Goal: Task Accomplishment & Management: Use online tool/utility

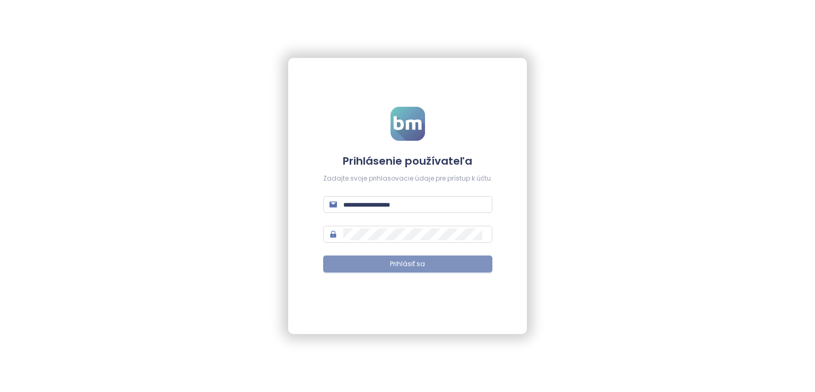
type input "**********"
click at [410, 271] on button "Prihlásiť sa" at bounding box center [407, 263] width 169 height 17
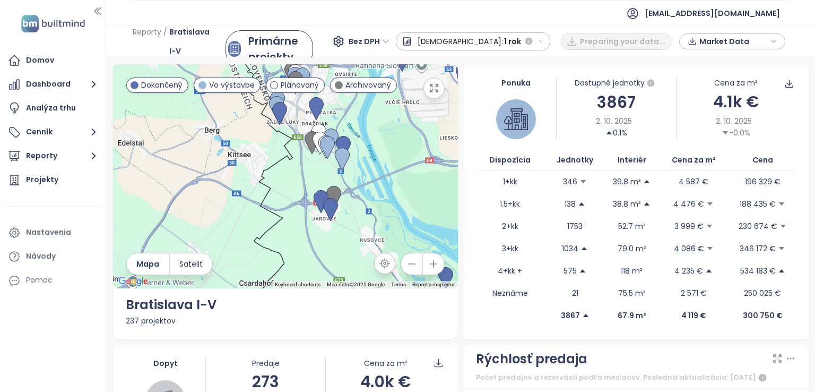
drag, startPoint x: 325, startPoint y: 201, endPoint x: 375, endPoint y: 104, distance: 108.7
click at [375, 104] on div at bounding box center [286, 176] width 346 height 224
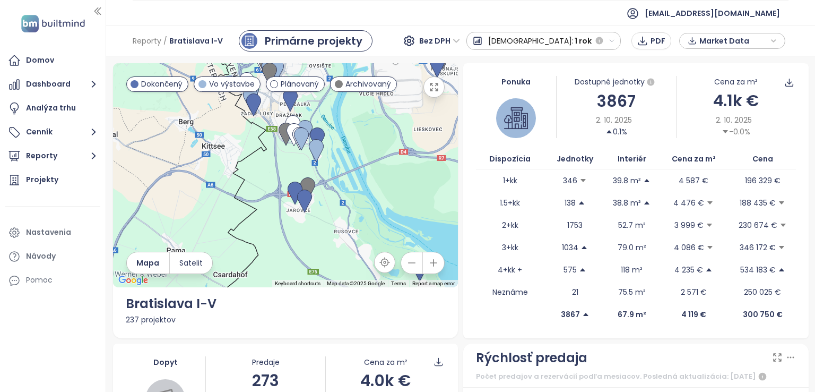
drag, startPoint x: 384, startPoint y: 196, endPoint x: 329, endPoint y: 156, distance: 68.4
click at [329, 156] on div at bounding box center [286, 175] width 346 height 224
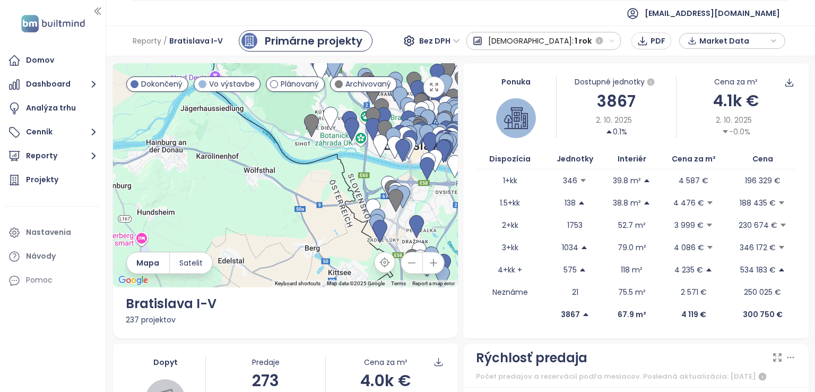
drag, startPoint x: 326, startPoint y: 147, endPoint x: 455, endPoint y: 277, distance: 183.2
click at [455, 277] on div "← Move left → Move right ↑ Move up ↓ Move down + Zoom in - Zoom out Home Jump l…" at bounding box center [285, 200] width 351 height 275
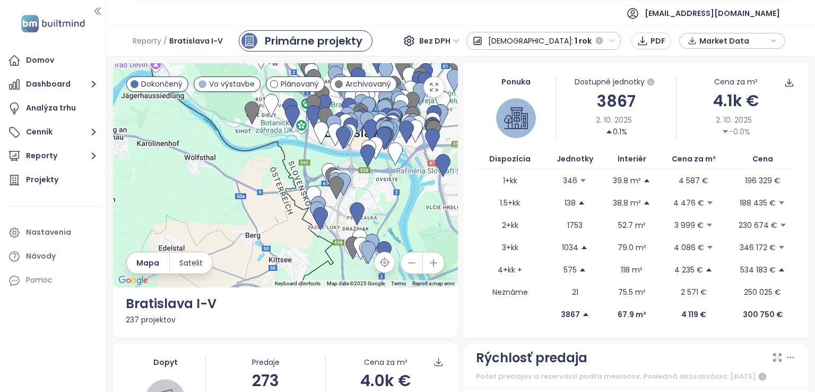
drag, startPoint x: 325, startPoint y: 228, endPoint x: 253, endPoint y: 202, distance: 76.7
click at [253, 202] on div at bounding box center [286, 175] width 346 height 224
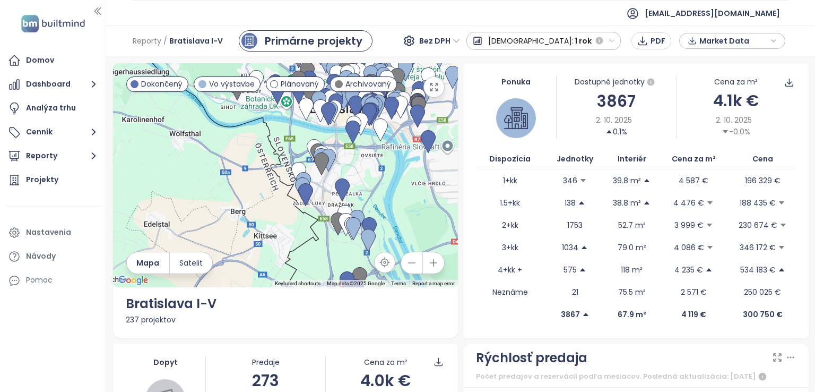
drag, startPoint x: 366, startPoint y: 197, endPoint x: 356, endPoint y: 180, distance: 20.5
click at [356, 180] on div at bounding box center [286, 175] width 346 height 224
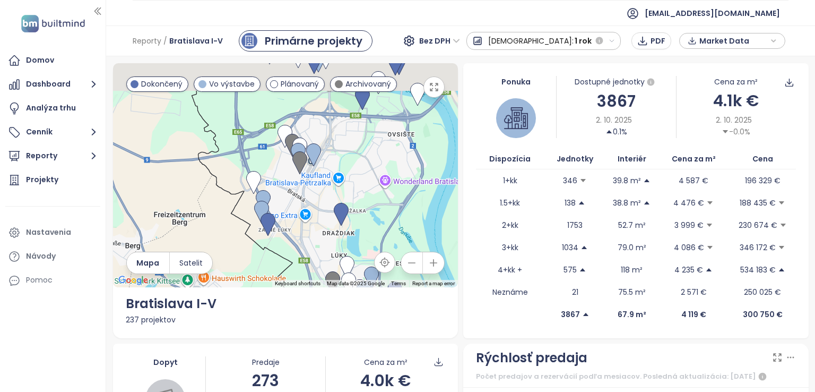
drag, startPoint x: 348, startPoint y: 154, endPoint x: 352, endPoint y: 219, distance: 65.4
click at [352, 219] on div at bounding box center [286, 175] width 346 height 224
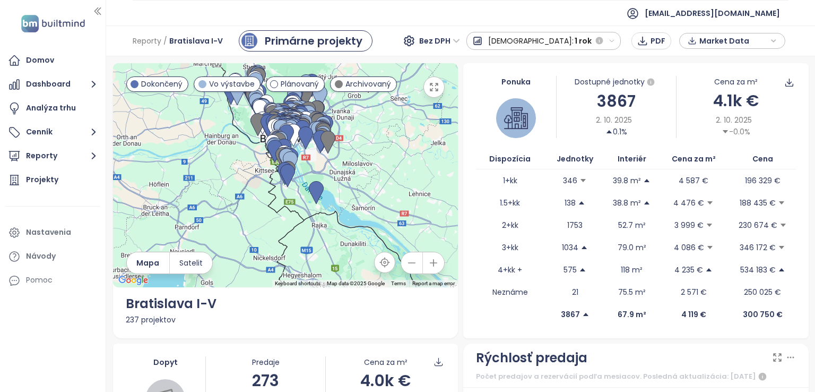
drag, startPoint x: 407, startPoint y: 205, endPoint x: 193, endPoint y: 136, distance: 224.8
click at [197, 139] on div at bounding box center [286, 175] width 346 height 224
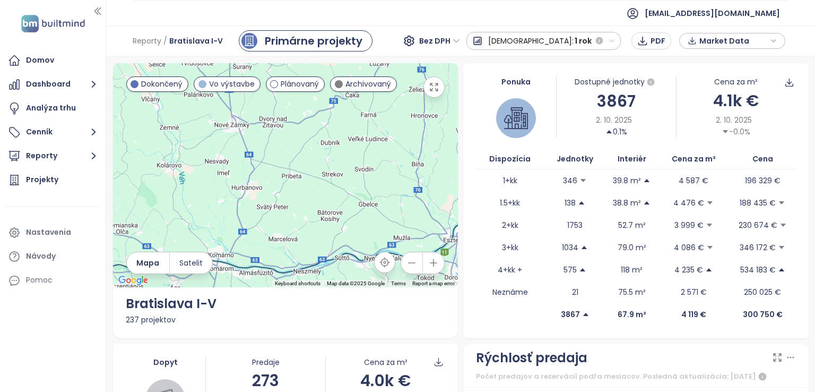
drag, startPoint x: 313, startPoint y: 134, endPoint x: 189, endPoint y: 173, distance: 130.0
click at [201, 169] on div at bounding box center [286, 175] width 346 height 224
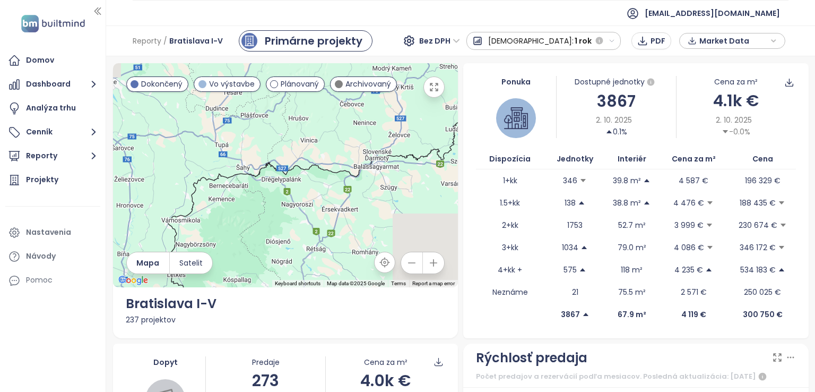
drag, startPoint x: 347, startPoint y: 141, endPoint x: 240, endPoint y: 140, distance: 106.7
click at [282, 141] on div at bounding box center [286, 175] width 346 height 224
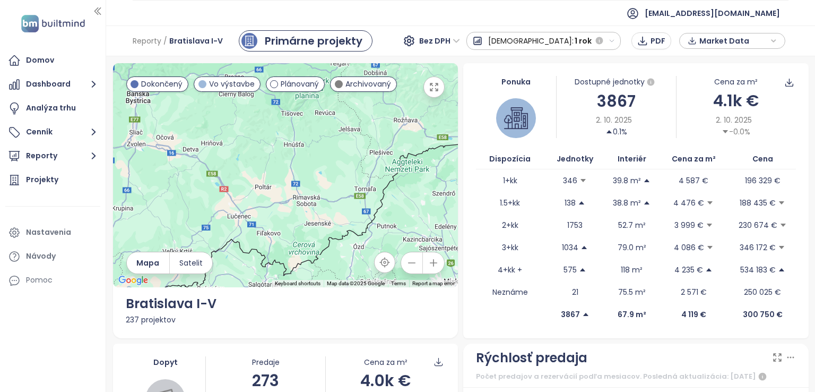
drag, startPoint x: 306, startPoint y: 141, endPoint x: 301, endPoint y: 268, distance: 127.5
click at [301, 268] on div at bounding box center [286, 175] width 346 height 224
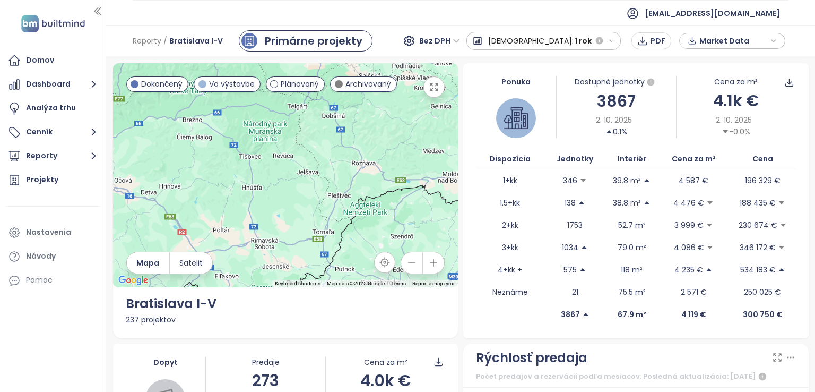
drag, startPoint x: 264, startPoint y: 167, endPoint x: 140, endPoint y: 186, distance: 125.1
click at [153, 187] on div at bounding box center [286, 175] width 346 height 224
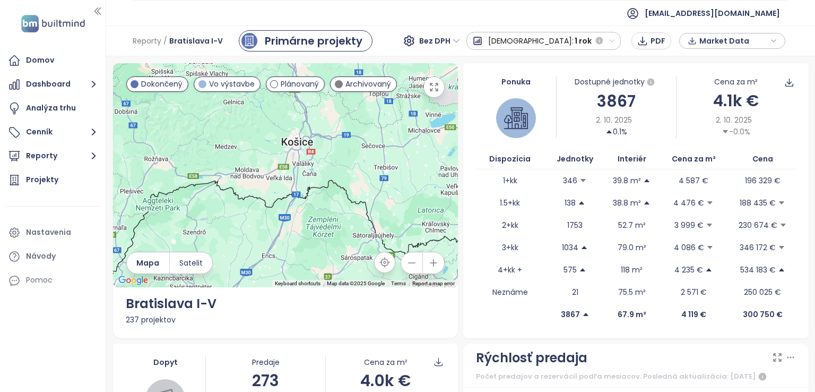
drag, startPoint x: 345, startPoint y: 132, endPoint x: 314, endPoint y: 169, distance: 48.7
click at [314, 169] on div at bounding box center [286, 175] width 346 height 224
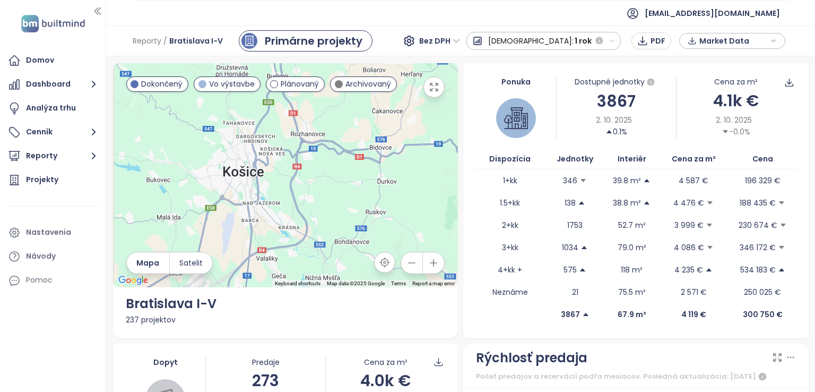
drag, startPoint x: 242, startPoint y: 185, endPoint x: 285, endPoint y: 209, distance: 48.9
click at [283, 209] on div at bounding box center [286, 175] width 346 height 224
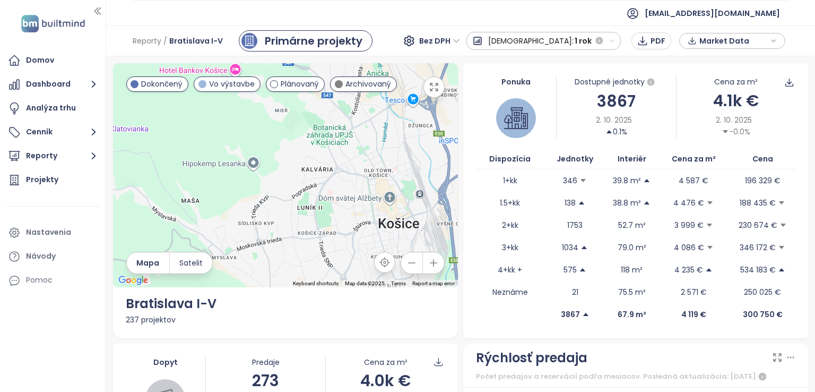
drag, startPoint x: 363, startPoint y: 195, endPoint x: 295, endPoint y: 142, distance: 86.2
click at [295, 142] on div at bounding box center [286, 175] width 346 height 224
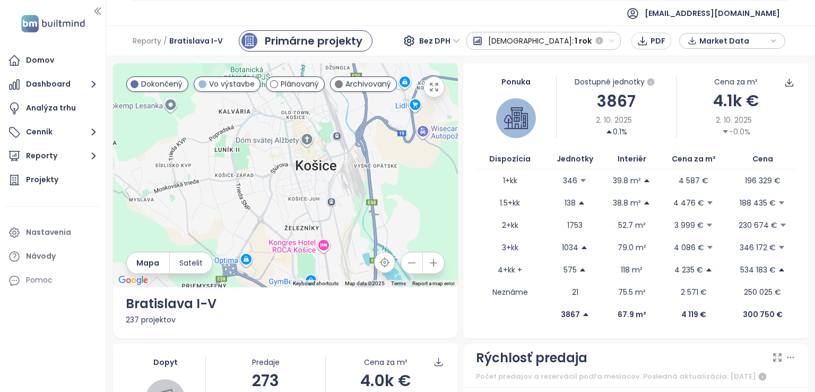
drag, startPoint x: 228, startPoint y: 168, endPoint x: 303, endPoint y: 150, distance: 76.6
click at [301, 156] on div at bounding box center [286, 175] width 346 height 224
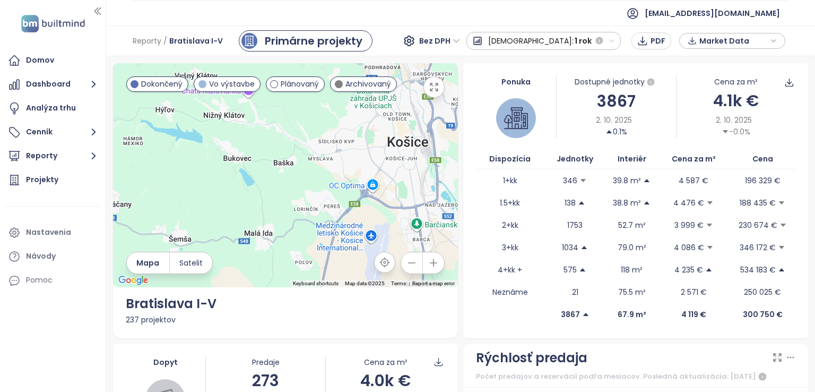
drag, startPoint x: 240, startPoint y: 167, endPoint x: 398, endPoint y: 147, distance: 158.3
click at [402, 147] on div at bounding box center [286, 175] width 346 height 224
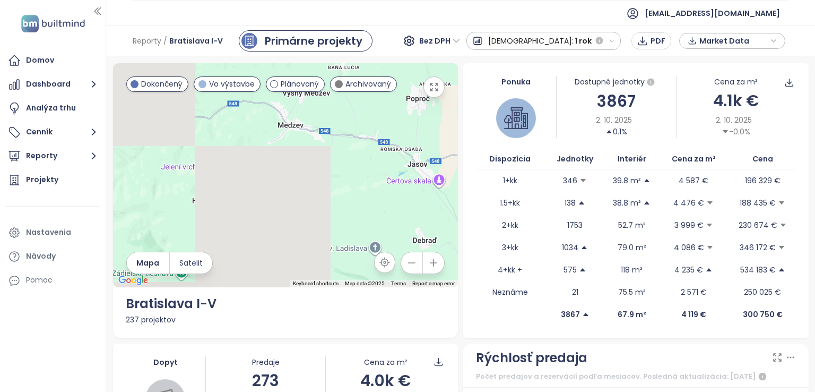
click at [347, 147] on div at bounding box center [286, 175] width 346 height 224
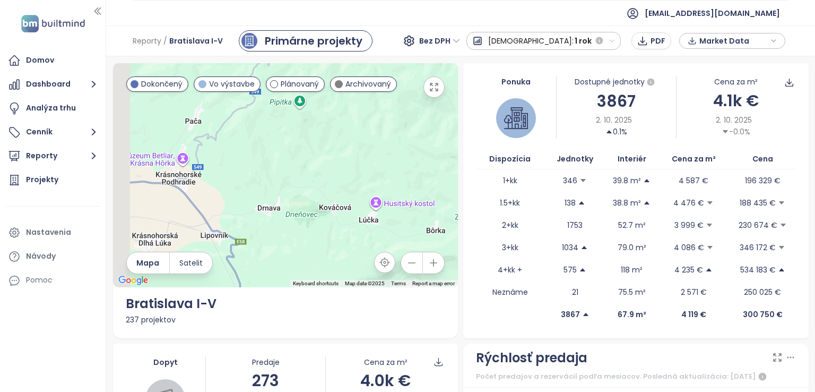
drag, startPoint x: 257, startPoint y: 156, endPoint x: 410, endPoint y: 115, distance: 157.7
click at [371, 124] on div at bounding box center [286, 175] width 346 height 224
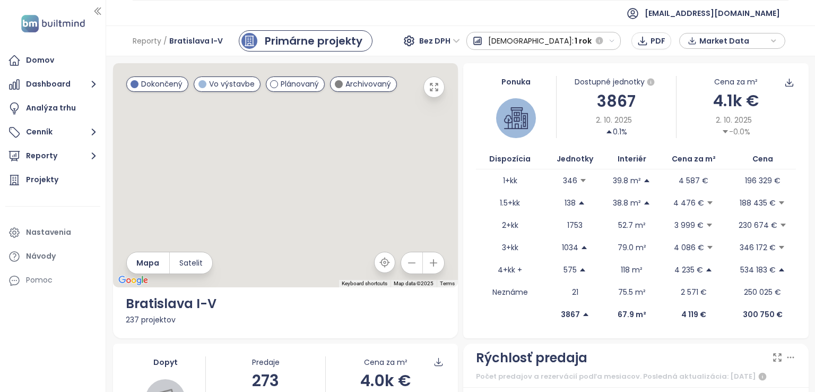
drag, startPoint x: 227, startPoint y: 146, endPoint x: 352, endPoint y: 122, distance: 127.5
click at [352, 118] on div at bounding box center [286, 175] width 346 height 224
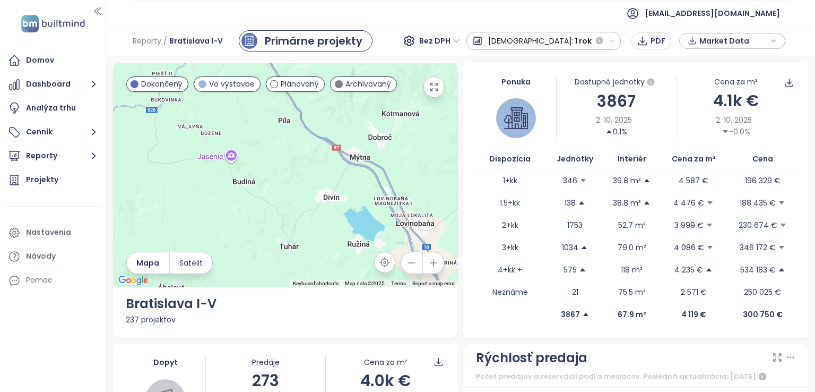
click at [318, 128] on div at bounding box center [286, 175] width 346 height 224
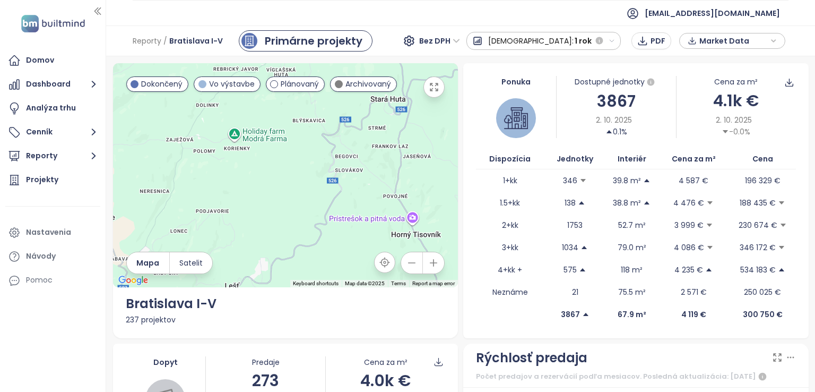
click at [276, 147] on div at bounding box center [286, 175] width 346 height 224
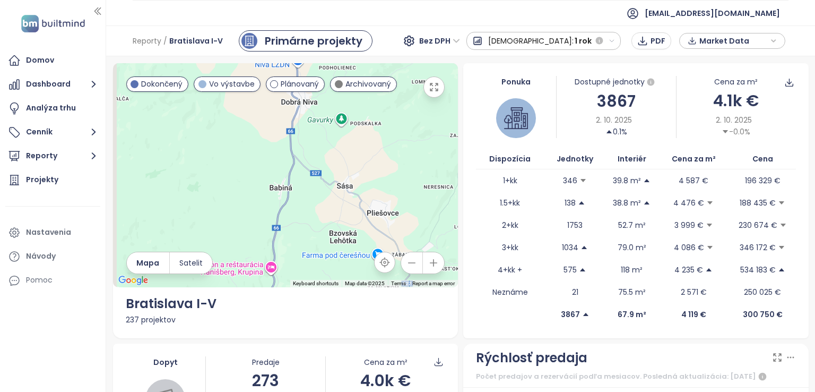
drag, startPoint x: 194, startPoint y: 153, endPoint x: 289, endPoint y: 141, distance: 95.8
click at [326, 143] on div at bounding box center [286, 175] width 346 height 224
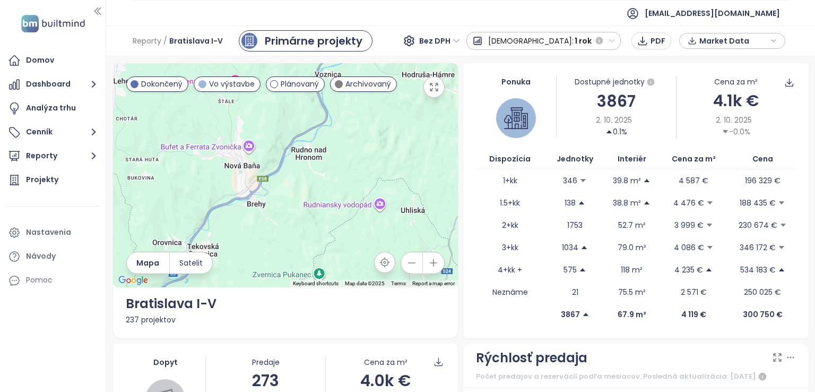
drag, startPoint x: 261, startPoint y: 135, endPoint x: 379, endPoint y: 140, distance: 118.5
click at [415, 129] on div at bounding box center [286, 175] width 346 height 224
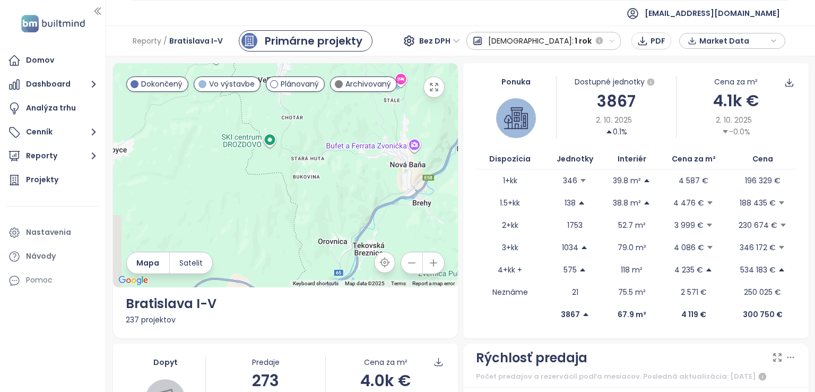
click at [393, 144] on div at bounding box center [286, 175] width 346 height 224
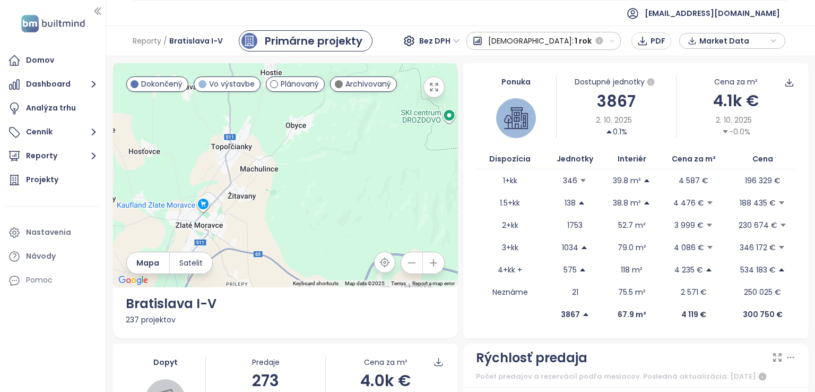
drag, startPoint x: 237, startPoint y: 165, endPoint x: 350, endPoint y: 140, distance: 115.9
click at [349, 140] on div at bounding box center [286, 175] width 346 height 224
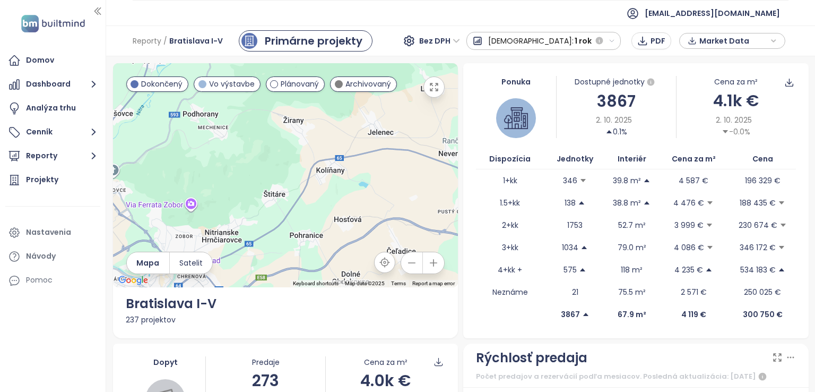
click at [363, 114] on div at bounding box center [286, 175] width 346 height 224
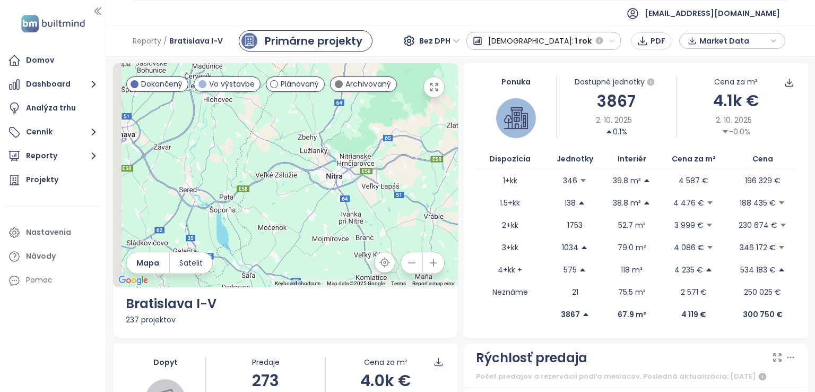
drag, startPoint x: 308, startPoint y: 132, endPoint x: 381, endPoint y: 112, distance: 74.8
click at [381, 112] on div at bounding box center [286, 175] width 346 height 224
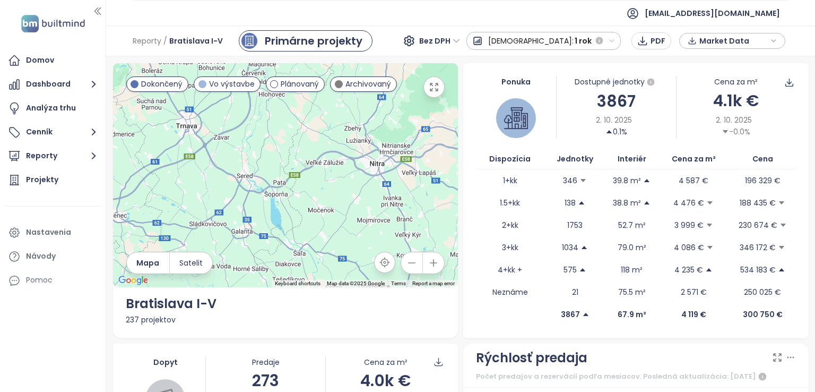
drag, startPoint x: 299, startPoint y: 157, endPoint x: 398, endPoint y: 139, distance: 100.3
click at [388, 140] on div at bounding box center [286, 175] width 346 height 224
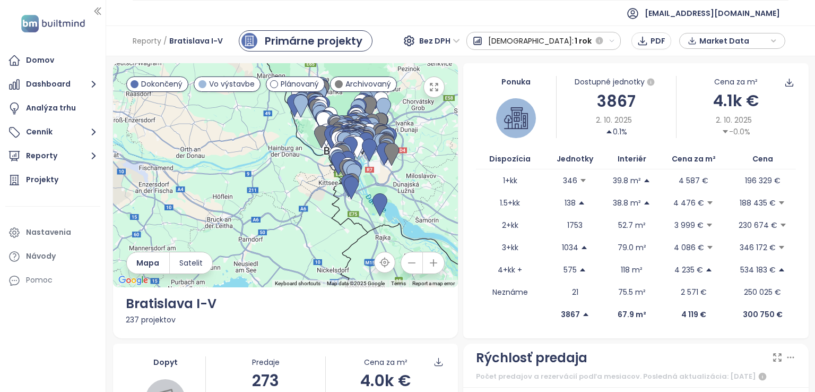
drag, startPoint x: 295, startPoint y: 145, endPoint x: 138, endPoint y: 140, distance: 157.2
click at [115, 150] on div at bounding box center [286, 175] width 346 height 224
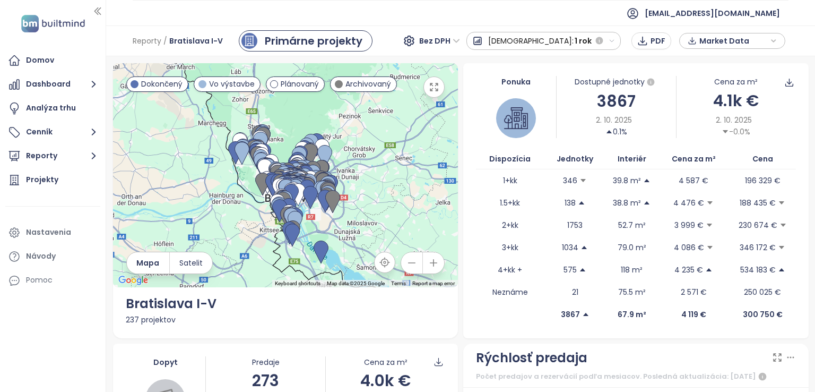
drag, startPoint x: 256, startPoint y: 139, endPoint x: 227, endPoint y: 153, distance: 32.8
click at [227, 153] on div at bounding box center [286, 175] width 346 height 224
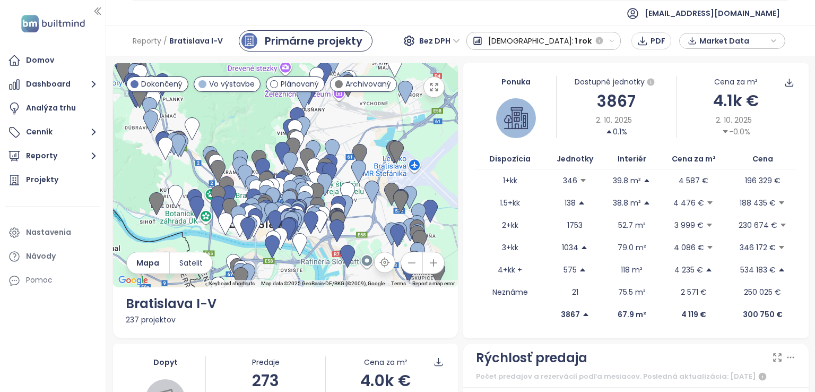
drag, startPoint x: 235, startPoint y: 163, endPoint x: 159, endPoint y: 180, distance: 77.1
click at [159, 180] on div at bounding box center [286, 175] width 346 height 224
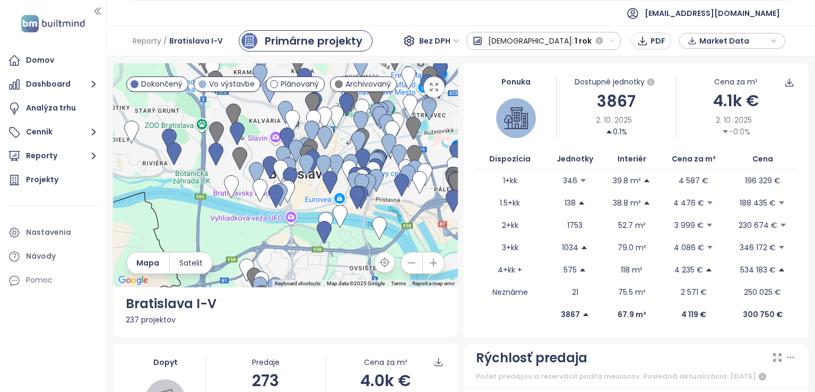
drag, startPoint x: 251, startPoint y: 192, endPoint x: 260, endPoint y: 126, distance: 67.0
click at [260, 125] on div at bounding box center [286, 175] width 346 height 224
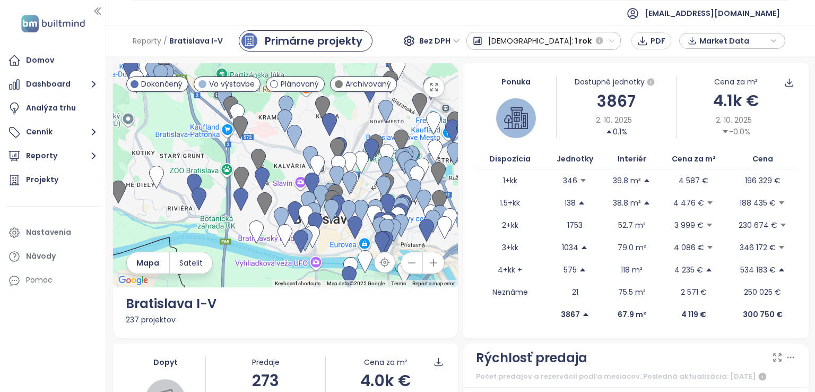
drag, startPoint x: 206, startPoint y: 165, endPoint x: 213, endPoint y: 190, distance: 26.0
click at [213, 190] on div at bounding box center [286, 175] width 346 height 224
